Goal: Book appointment/travel/reservation

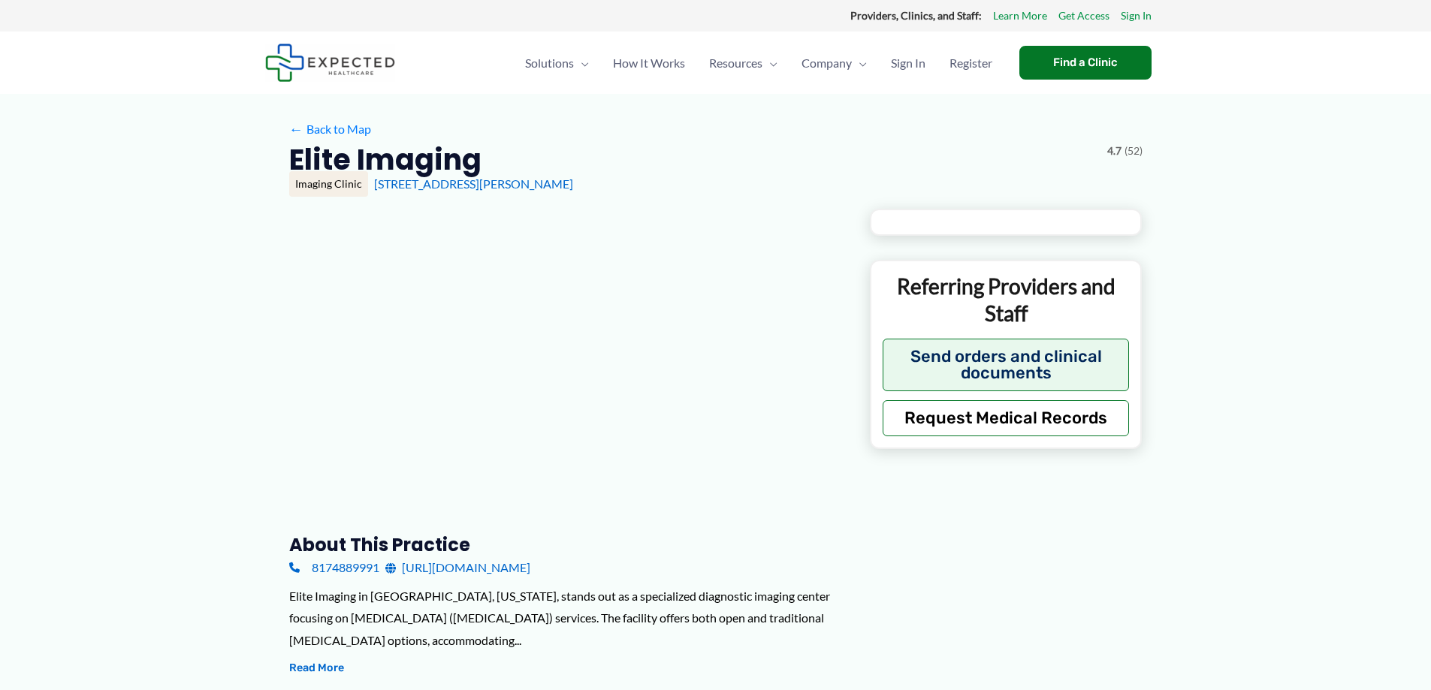
type input "**********"
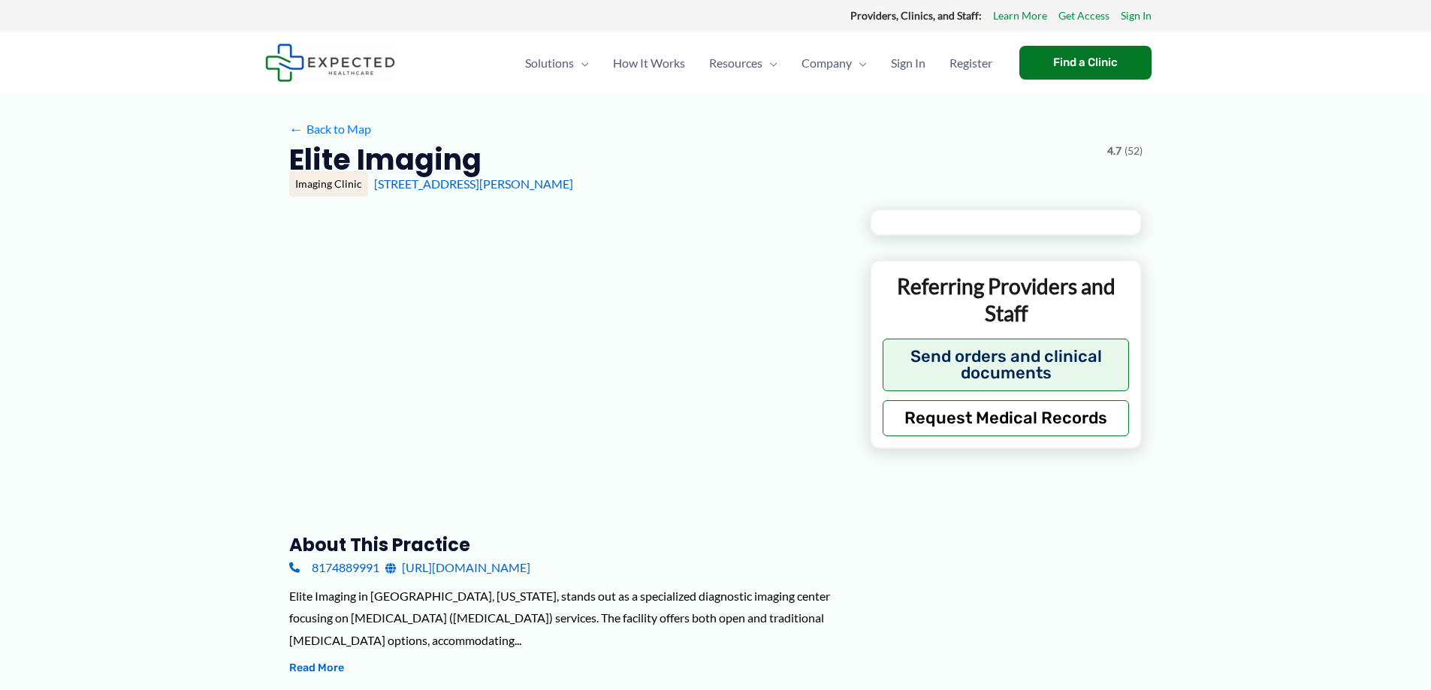
type input "**********"
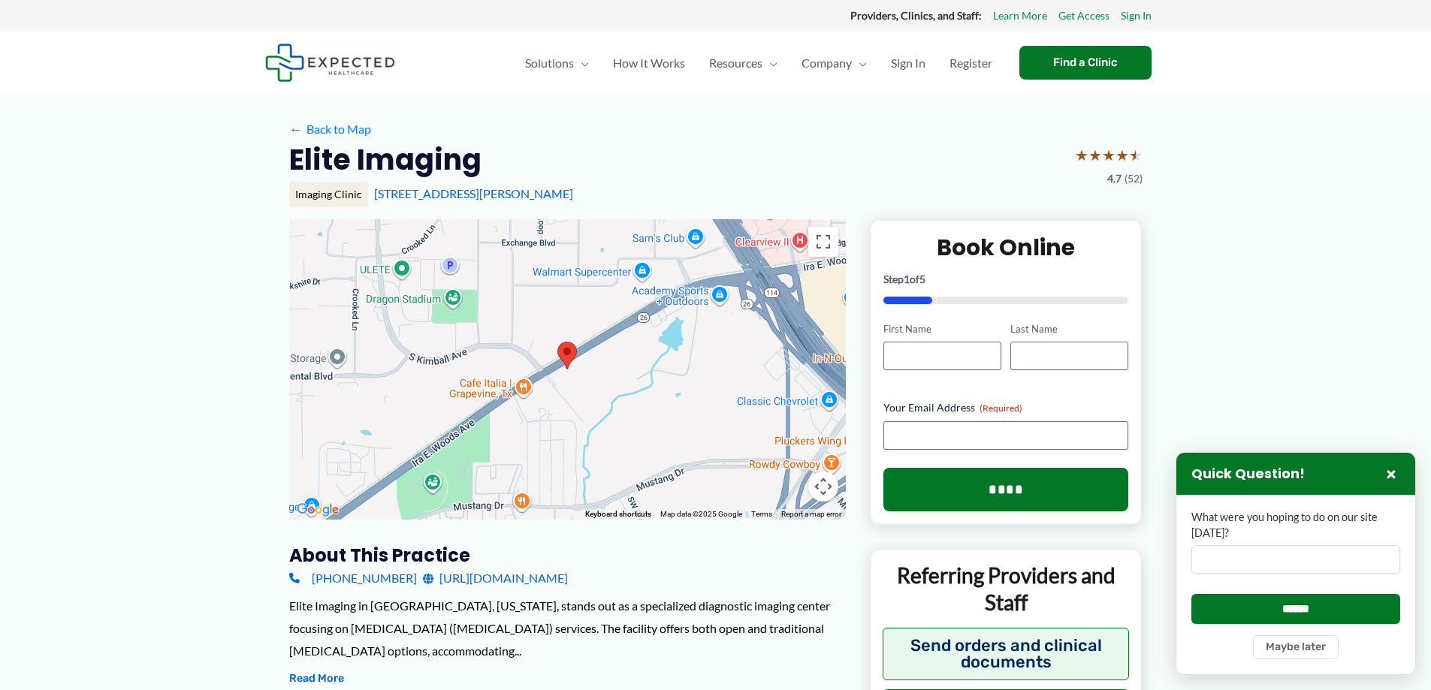
click at [468, 580] on link "[URL][DOMAIN_NAME]" at bounding box center [495, 578] width 145 height 23
